Goal: Find specific page/section: Find specific page/section

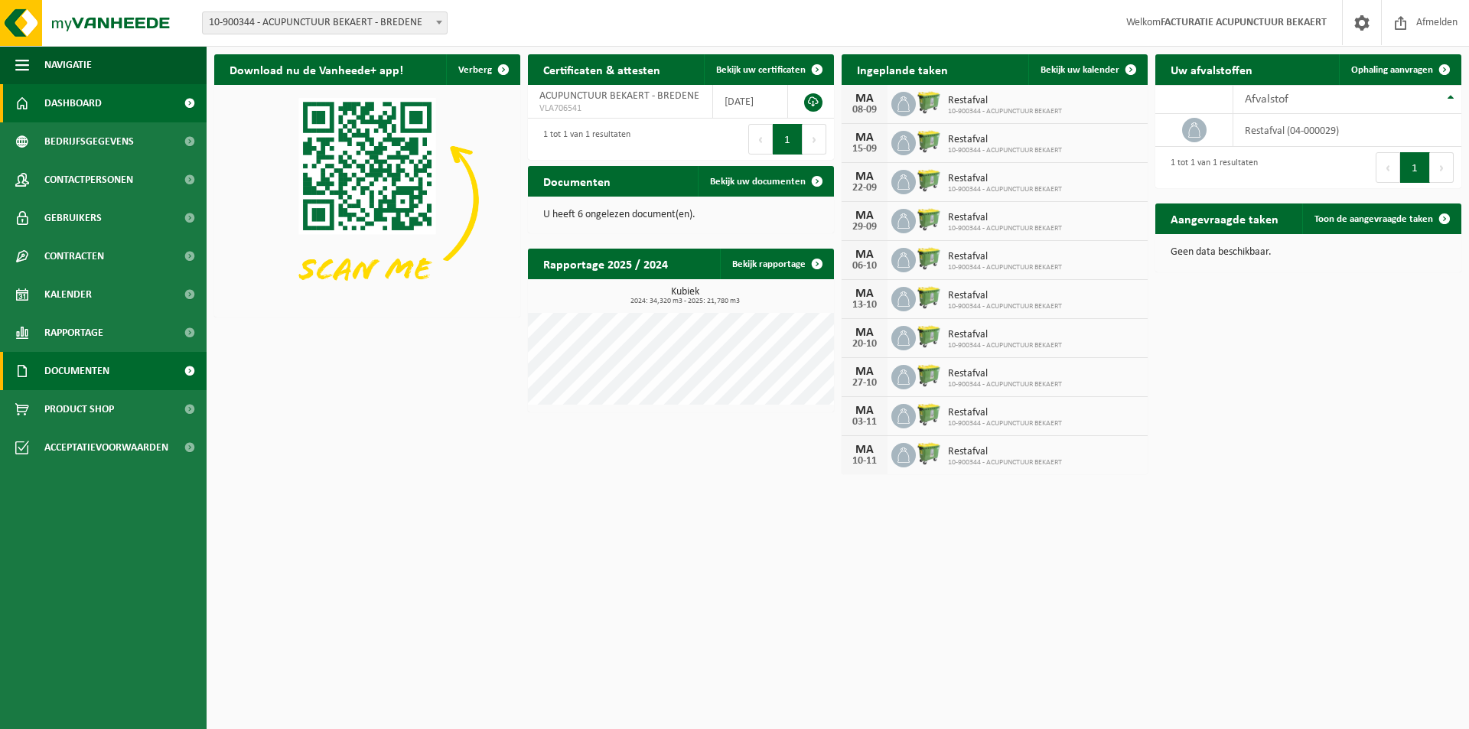
click at [61, 363] on span "Documenten" at bounding box center [76, 371] width 65 height 38
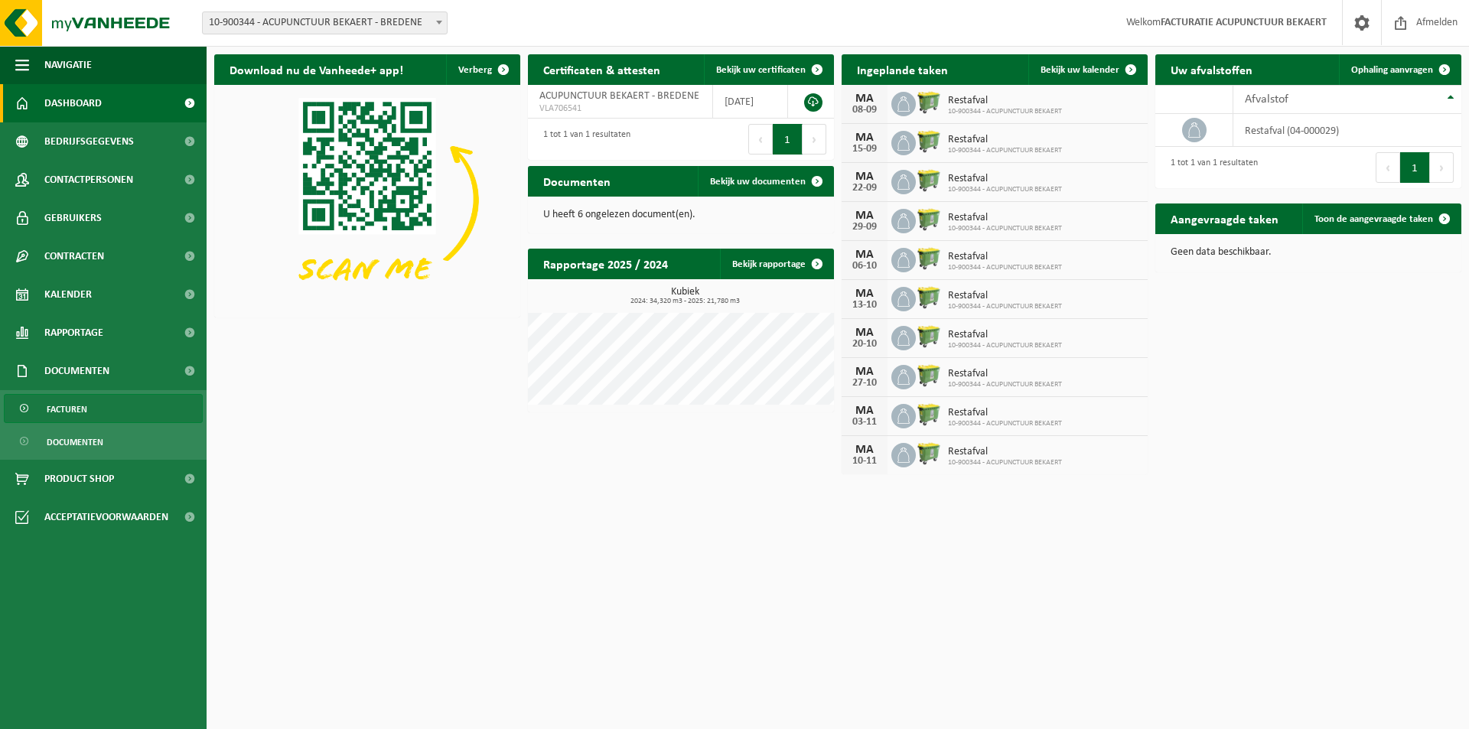
click at [66, 412] on span "Facturen" at bounding box center [67, 409] width 41 height 29
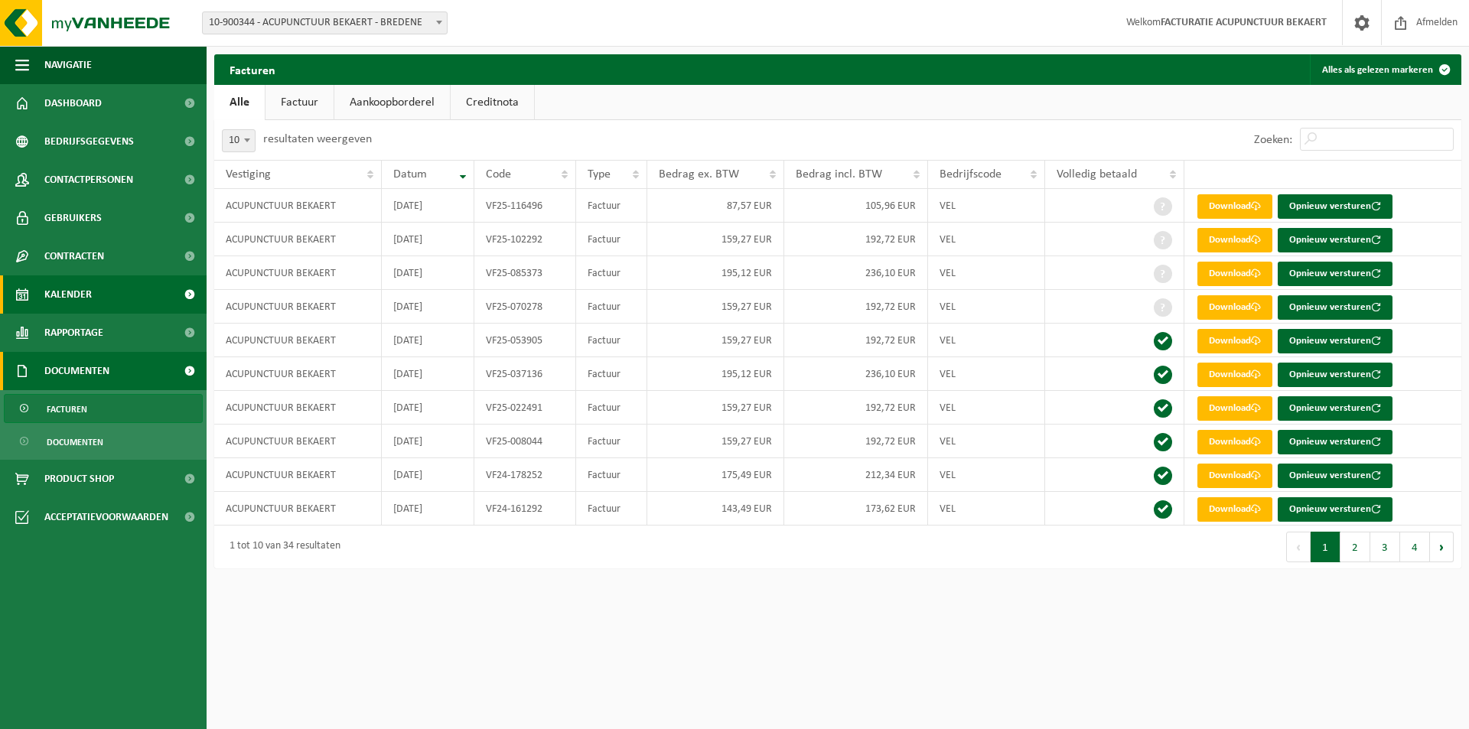
click at [84, 297] on span "Kalender" at bounding box center [67, 294] width 47 height 38
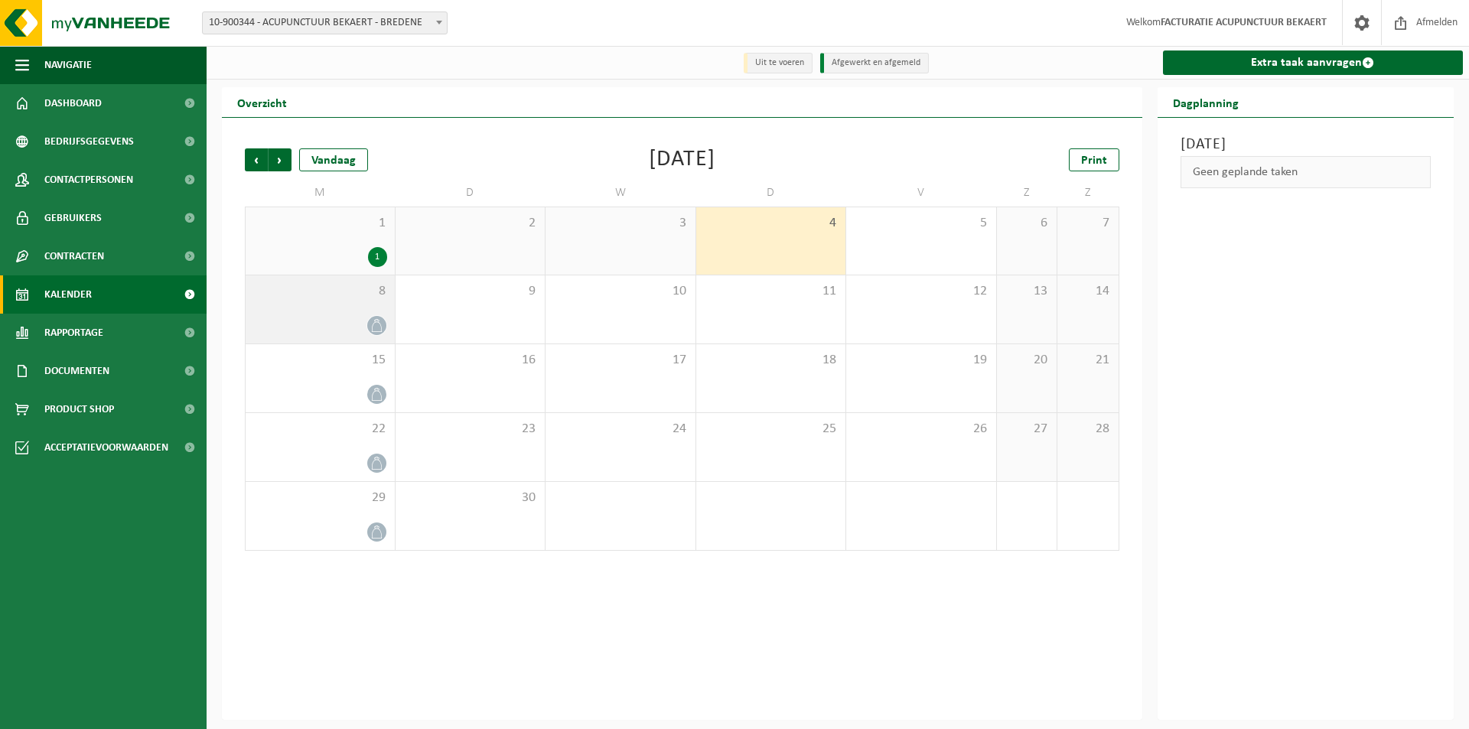
click at [376, 330] on icon at bounding box center [376, 325] width 13 height 13
